Goal: Information Seeking & Learning: Learn about a topic

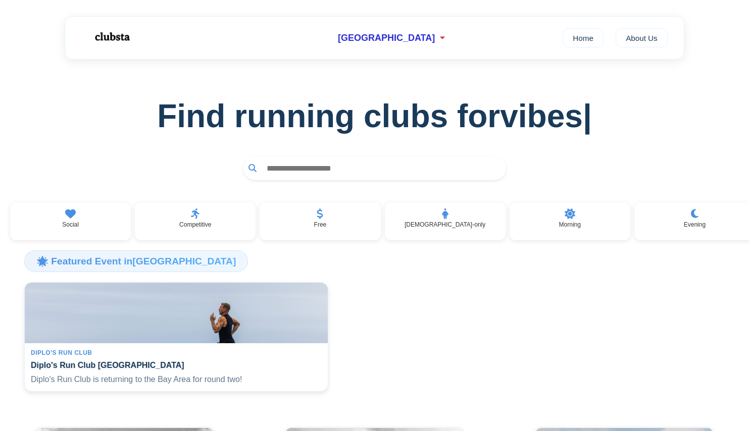
scroll to position [144, 0]
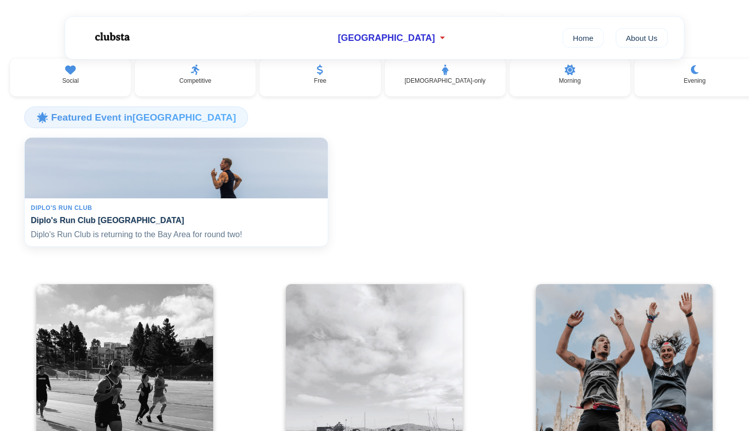
click at [168, 221] on h4 "Diplo's Run Club [GEOGRAPHIC_DATA]" at bounding box center [176, 221] width 291 height 10
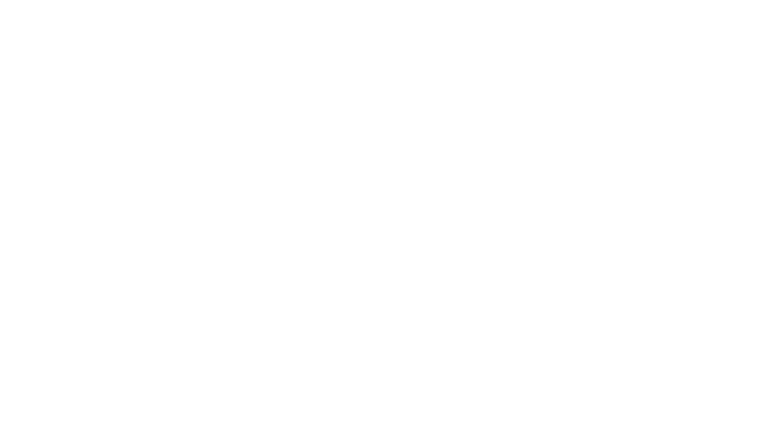
click at [80, 213] on html at bounding box center [378, 215] width 757 height 431
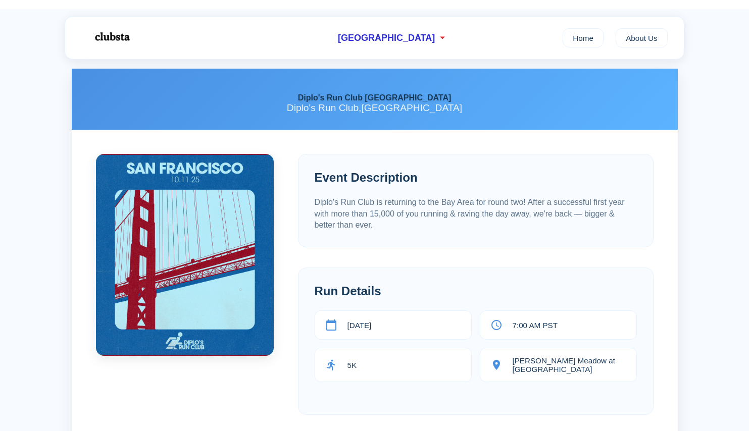
scroll to position [51, 0]
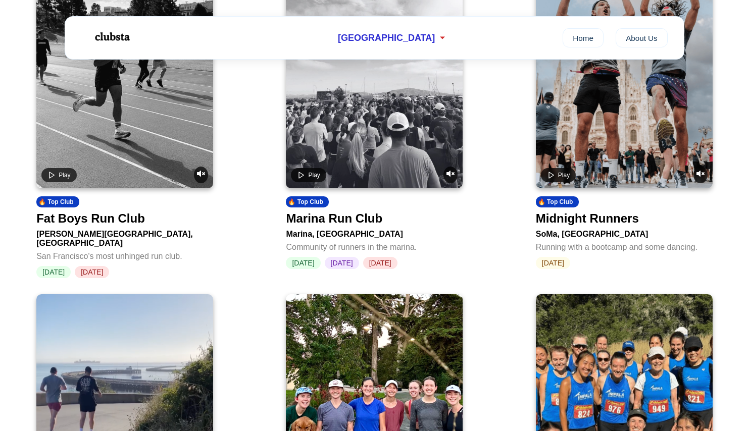
scroll to position [460, 0]
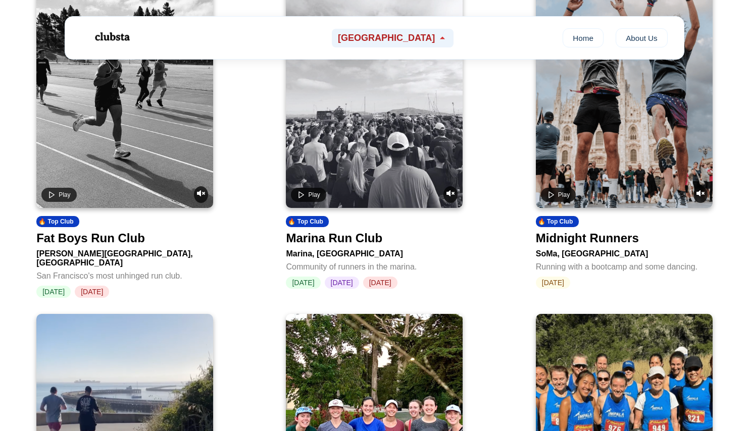
click at [437, 38] on icon at bounding box center [442, 38] width 10 height 10
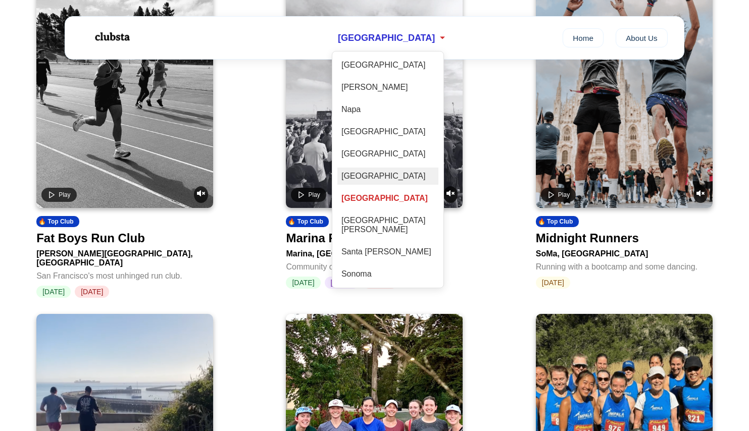
scroll to position [491, 0]
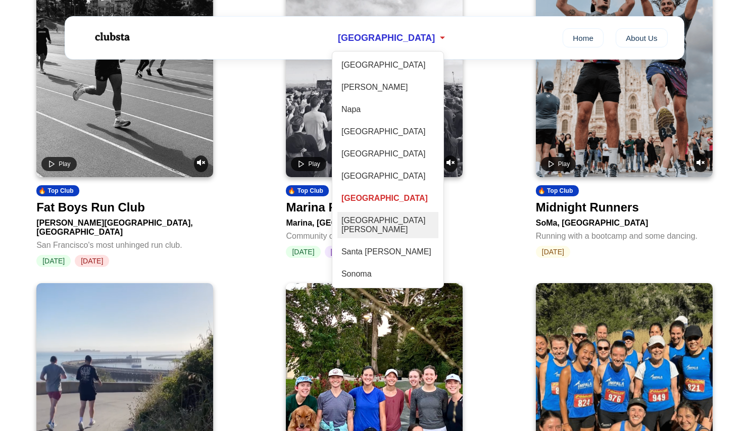
click at [395, 221] on div "[GEOGRAPHIC_DATA][PERSON_NAME]" at bounding box center [387, 225] width 101 height 26
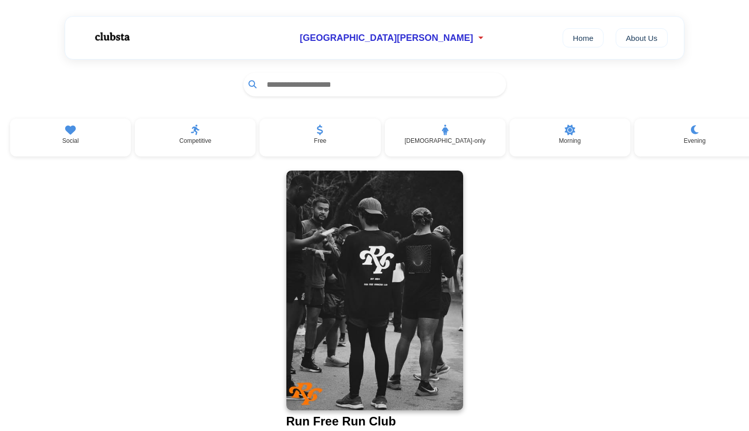
scroll to position [82, 0]
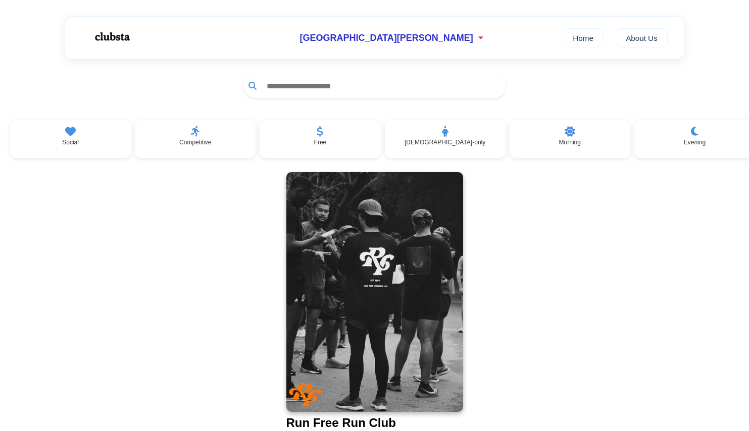
click at [395, 223] on img at bounding box center [374, 292] width 177 height 240
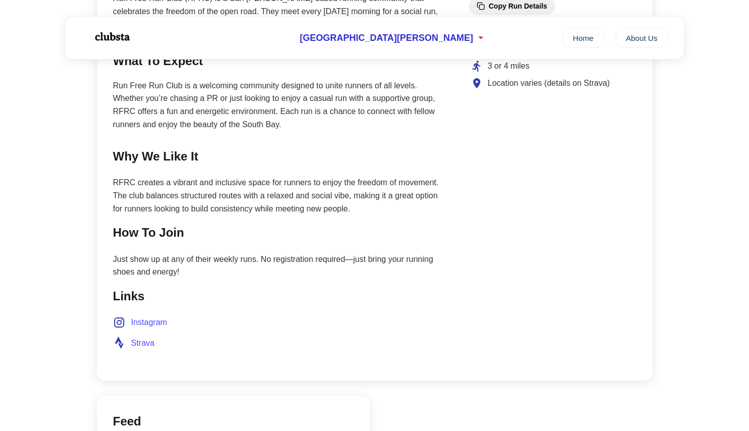
scroll to position [503, 0]
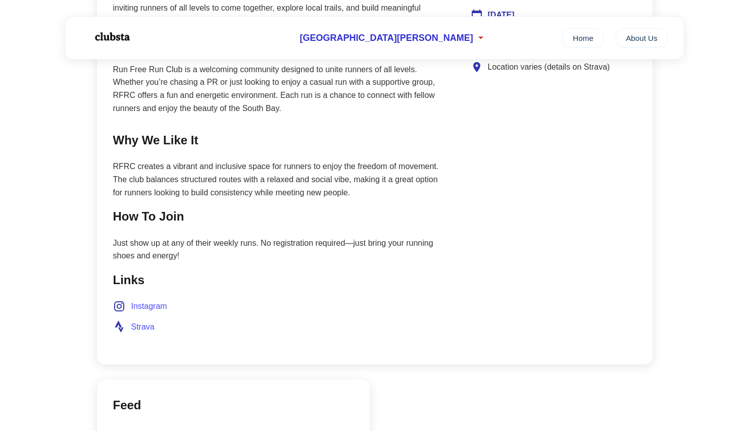
click at [150, 300] on span "Instagram" at bounding box center [149, 306] width 36 height 13
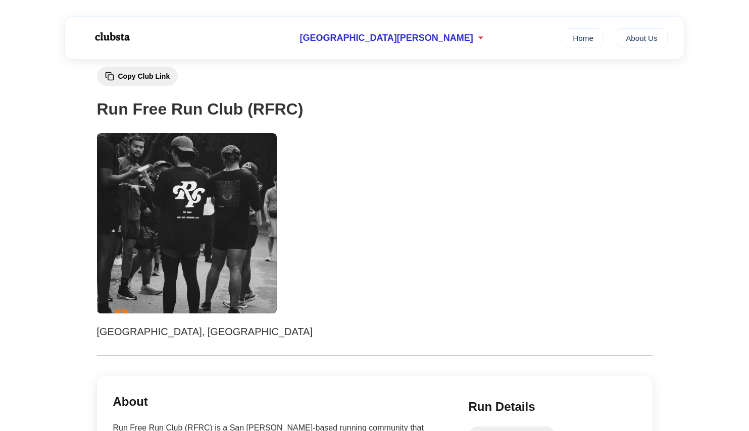
scroll to position [0, 0]
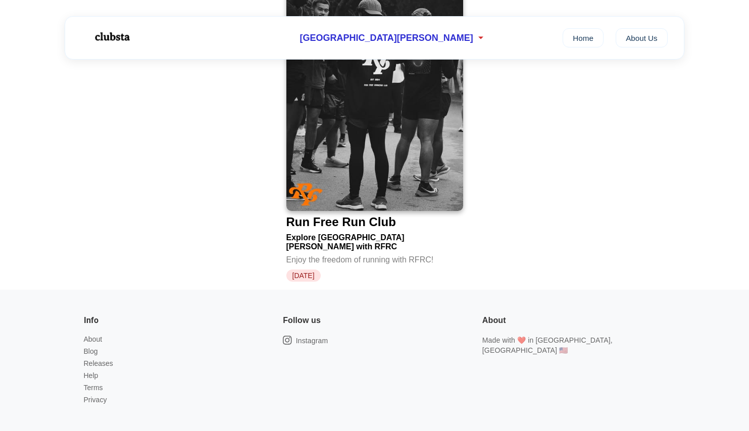
scroll to position [220, 0]
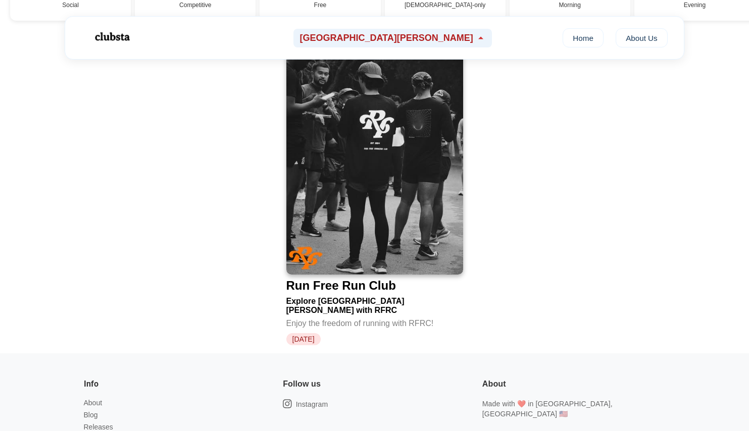
click at [402, 36] on span "[GEOGRAPHIC_DATA][PERSON_NAME]" at bounding box center [386, 38] width 173 height 11
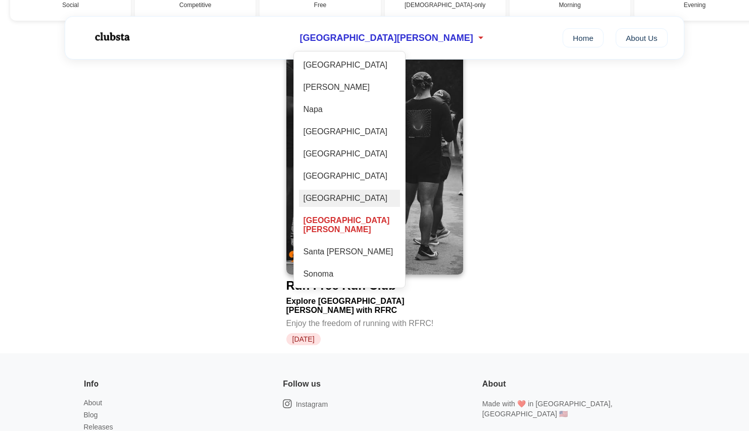
click at [400, 194] on div "[GEOGRAPHIC_DATA]" at bounding box center [349, 198] width 101 height 17
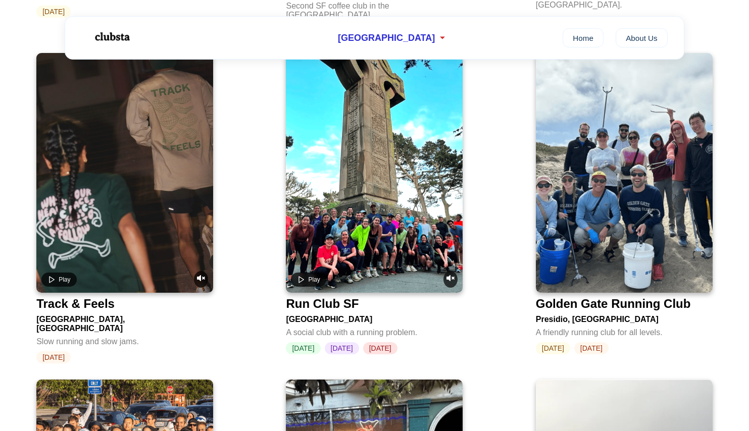
scroll to position [1068, 0]
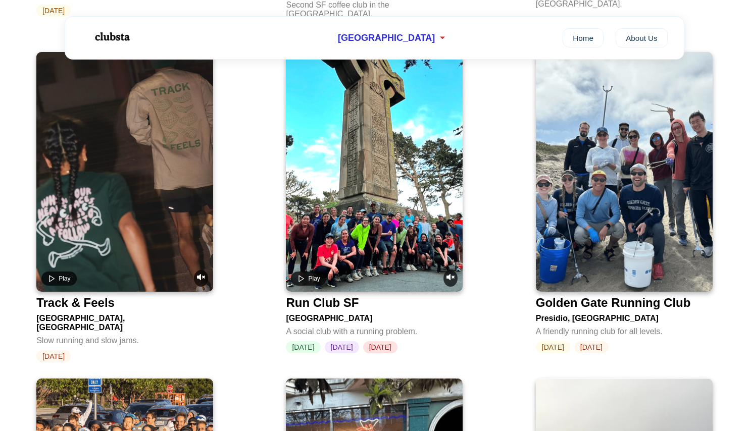
click at [180, 154] on div at bounding box center [124, 172] width 177 height 240
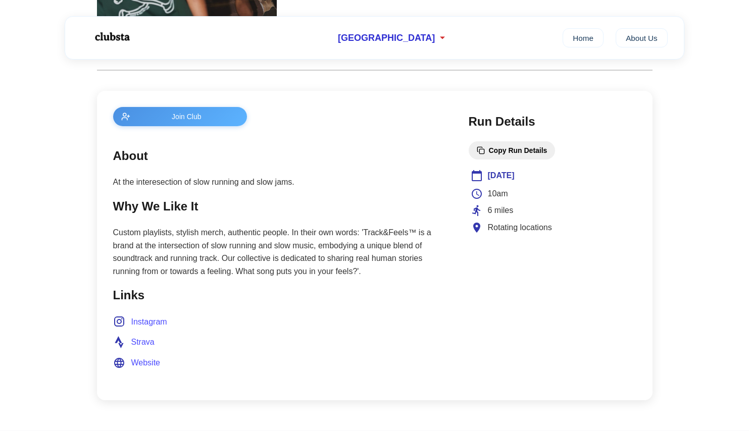
scroll to position [344, 0]
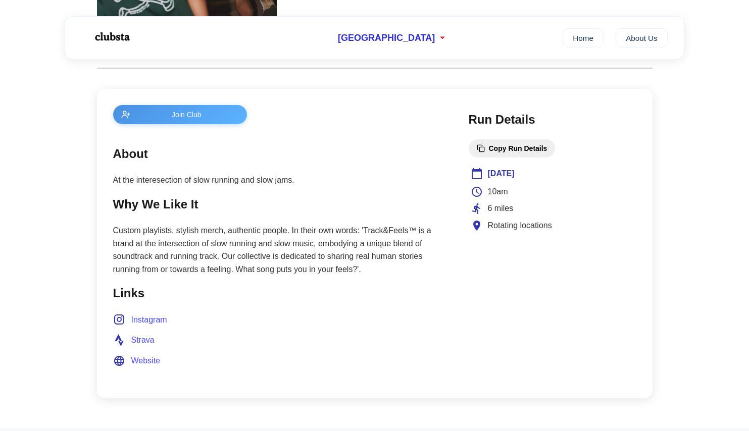
click at [145, 357] on span "Website" at bounding box center [145, 361] width 29 height 13
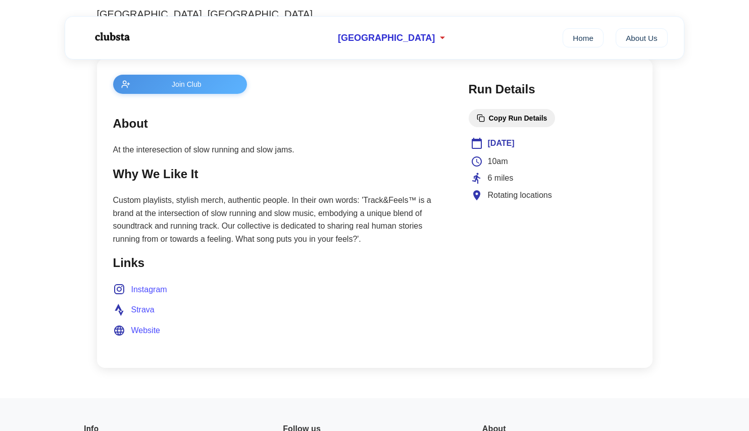
scroll to position [358, 0]
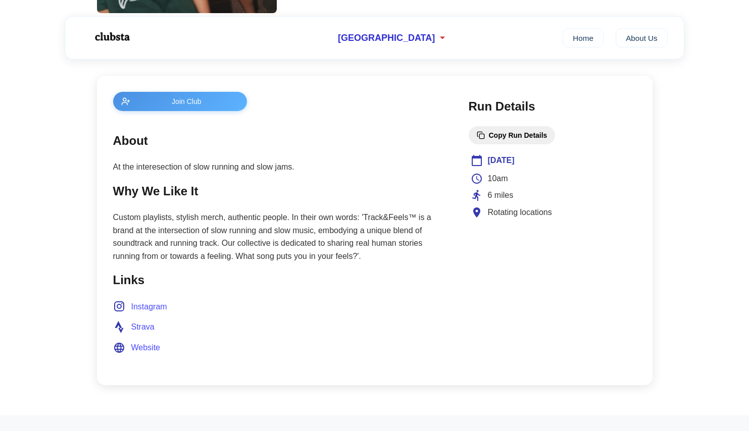
click at [148, 324] on span "Strava" at bounding box center [142, 327] width 23 height 13
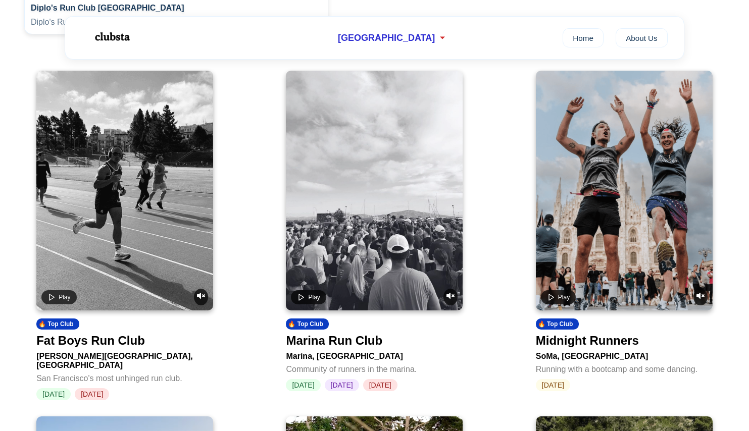
scroll to position [1068, 0]
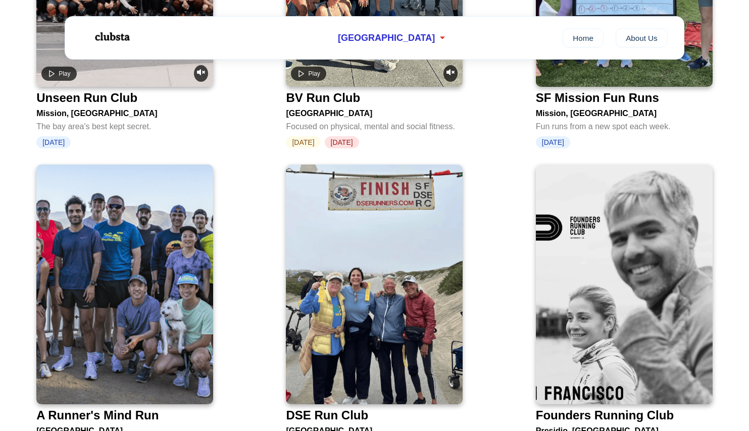
scroll to position [1648, 0]
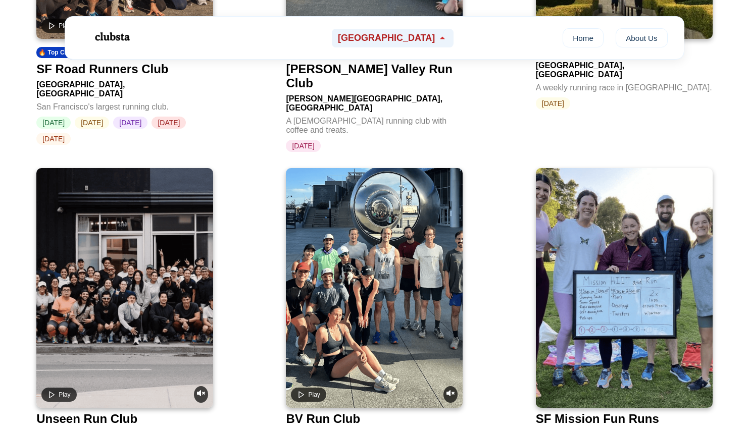
click at [422, 32] on div "[GEOGRAPHIC_DATA]" at bounding box center [393, 38] width 122 height 19
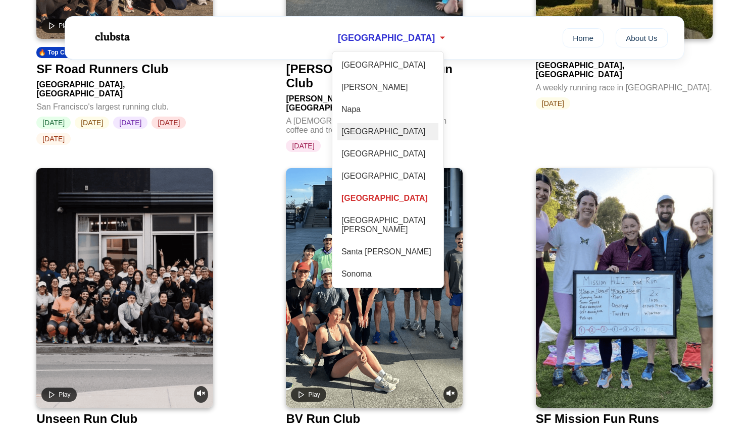
click at [386, 135] on div "[GEOGRAPHIC_DATA]" at bounding box center [387, 131] width 101 height 17
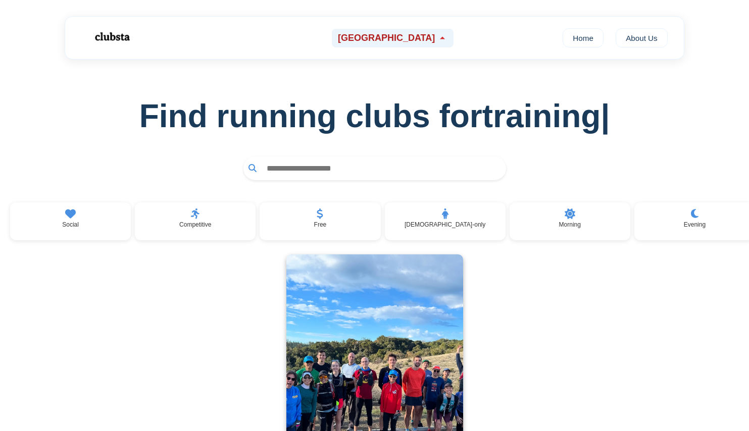
click at [407, 42] on div "[GEOGRAPHIC_DATA]" at bounding box center [393, 38] width 122 height 19
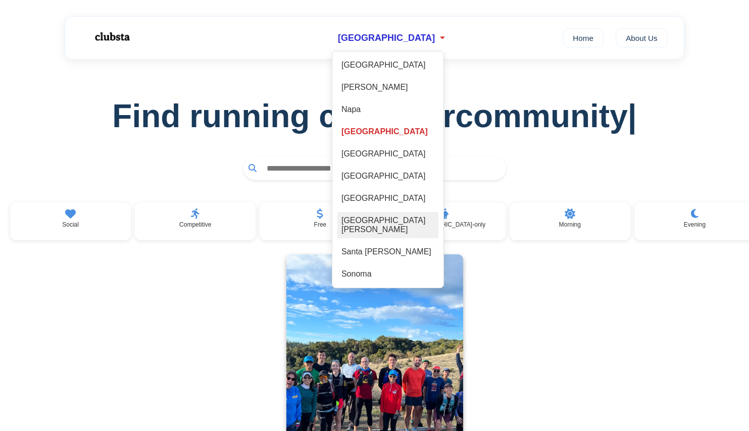
click at [391, 217] on div "[GEOGRAPHIC_DATA][PERSON_NAME]" at bounding box center [387, 225] width 101 height 26
